Goal: Find specific page/section: Find specific page/section

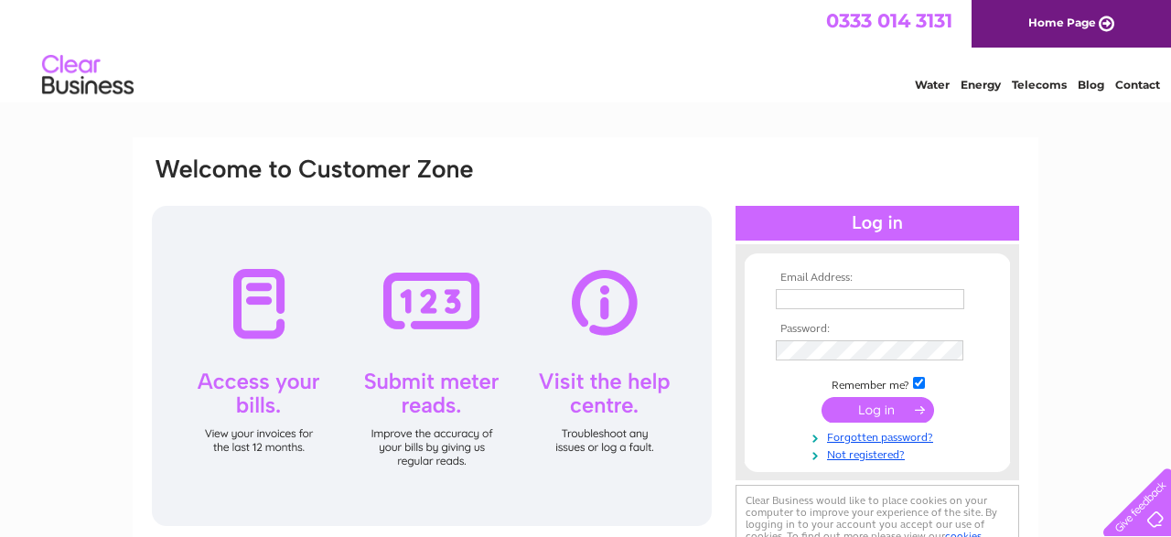
click at [605, 385] on div at bounding box center [432, 366] width 560 height 320
click at [800, 299] on input "text" at bounding box center [871, 300] width 190 height 22
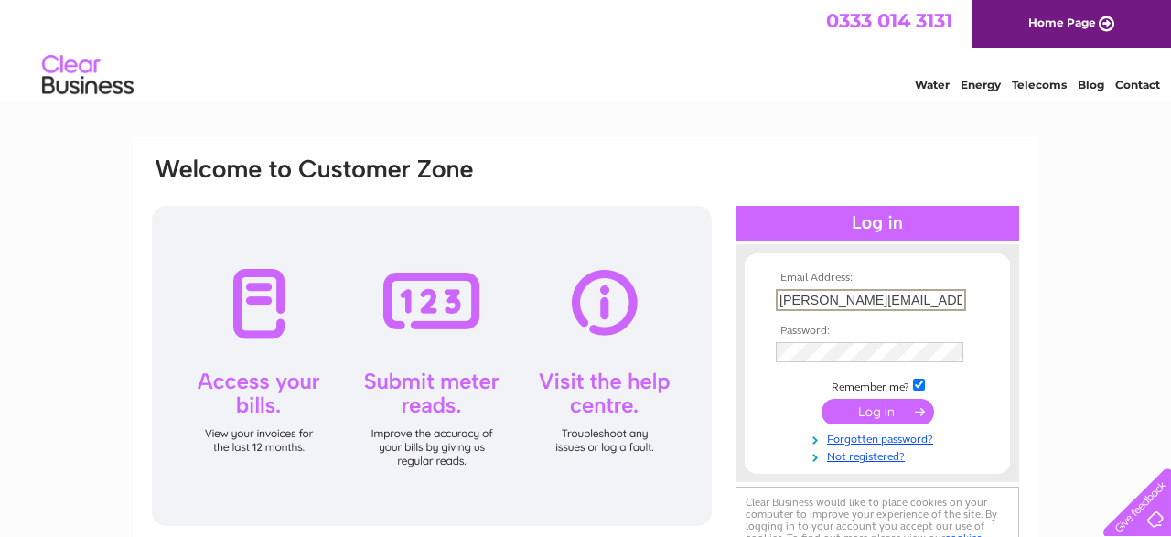
type input "[PERSON_NAME][EMAIL_ADDRESS][DOMAIN_NAME]"
click at [857, 410] on input "submit" at bounding box center [877, 410] width 112 height 26
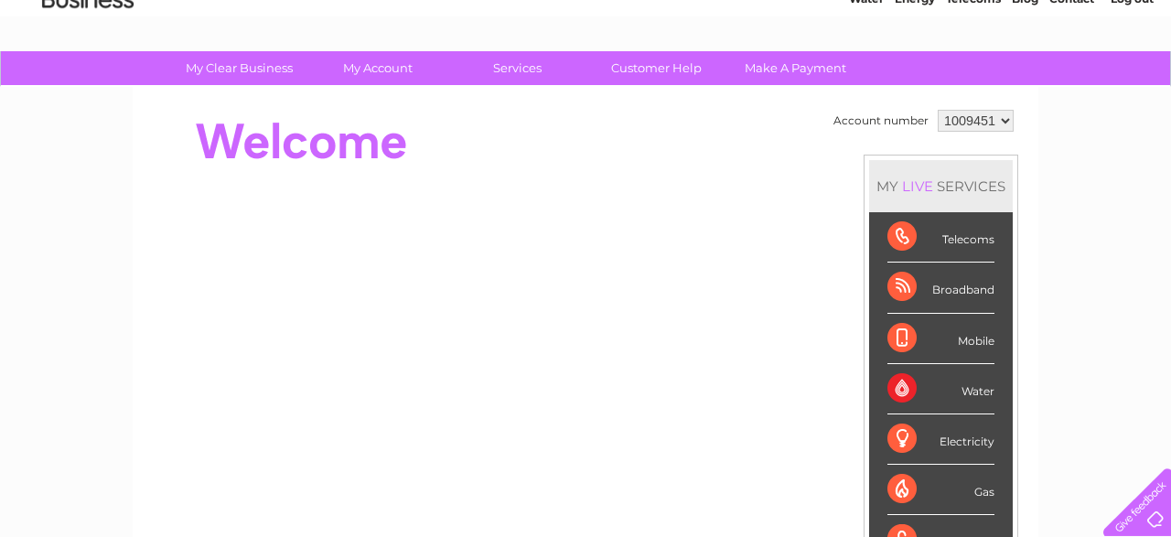
scroll to position [100, 0]
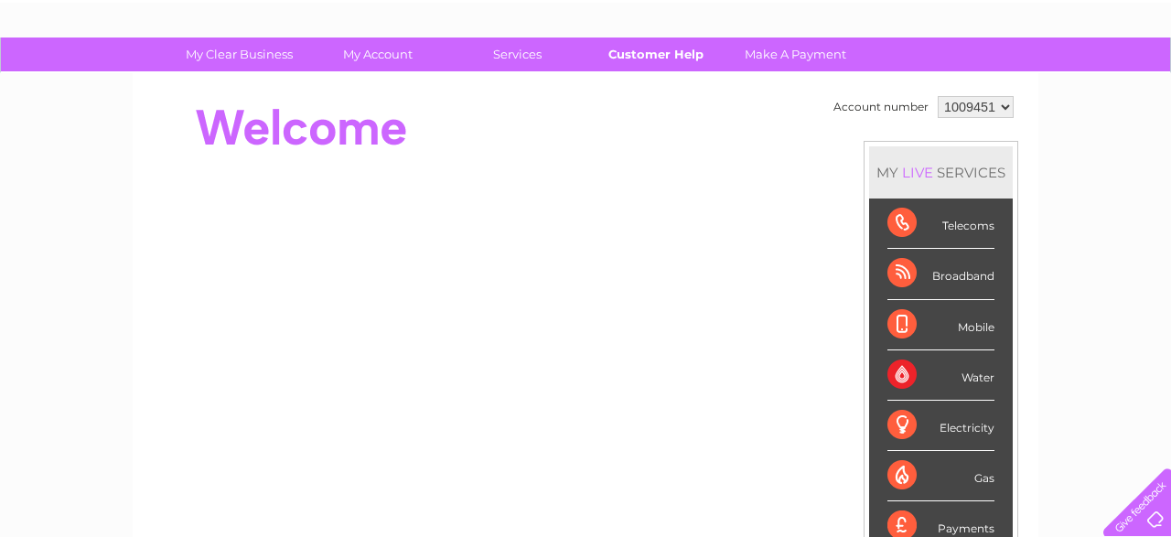
click at [635, 58] on link "Customer Help" at bounding box center [656, 54] width 151 height 34
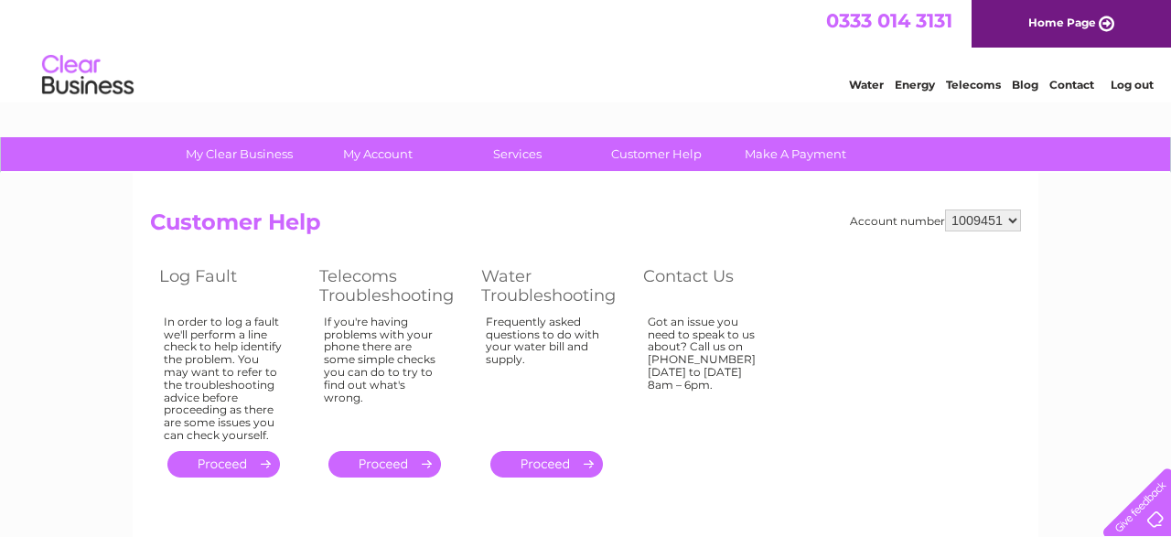
click at [372, 461] on link "." at bounding box center [384, 464] width 112 height 27
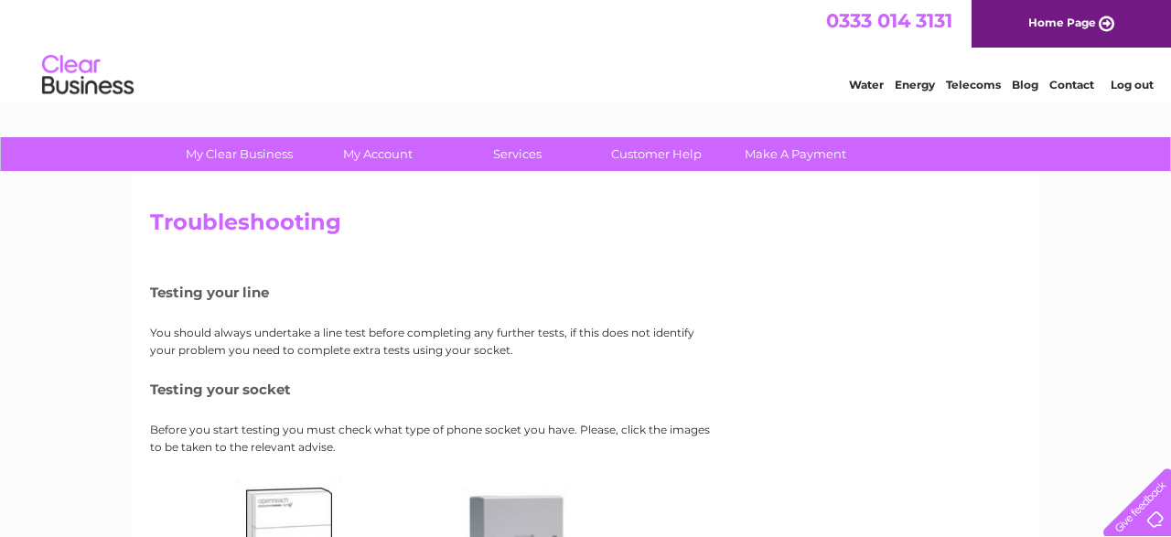
click at [1066, 88] on link "Contact" at bounding box center [1071, 85] width 45 height 14
